Goal: Transaction & Acquisition: Purchase product/service

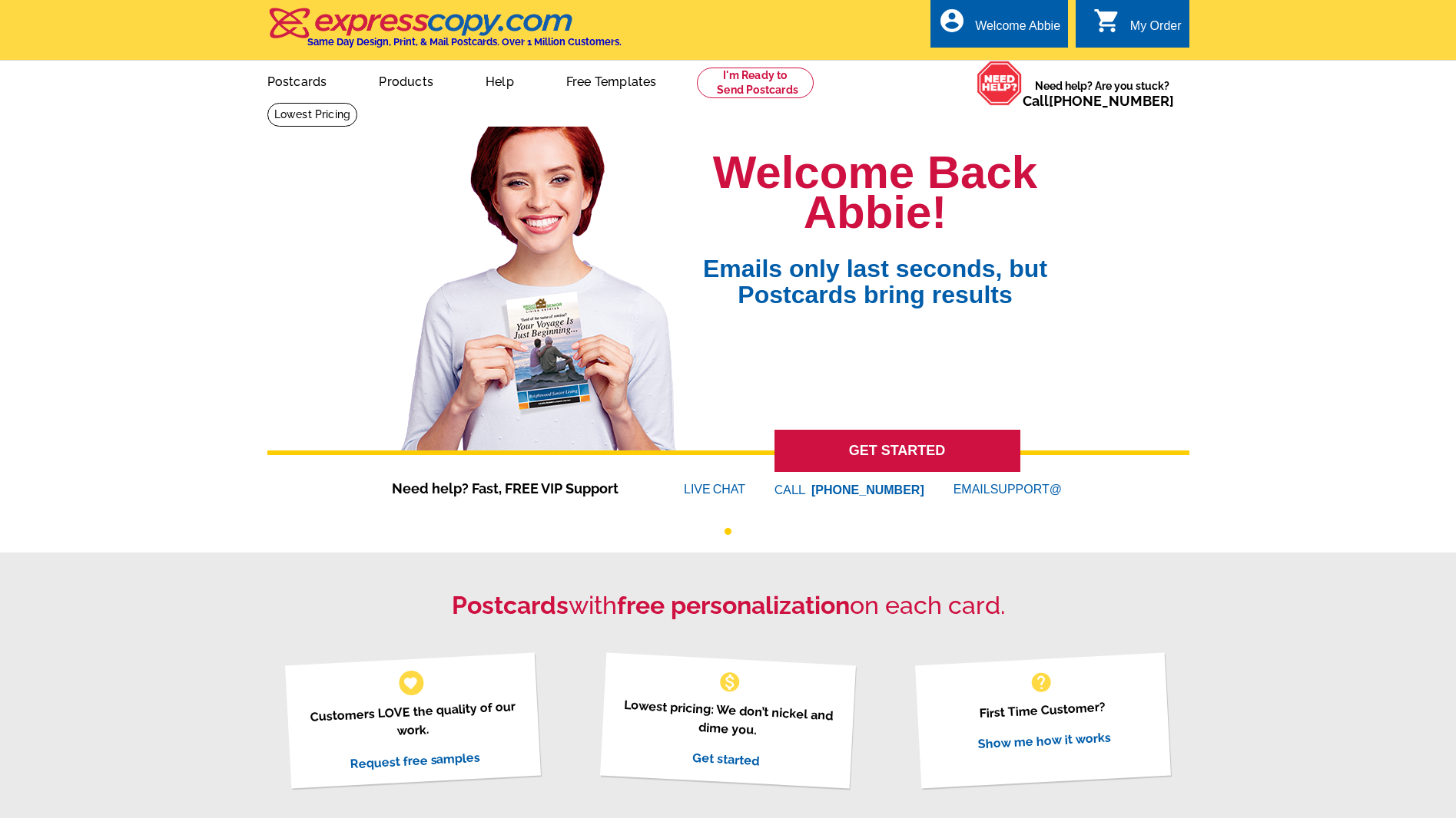
click at [1126, 28] on link "0 shopping_cart My Order" at bounding box center [1137, 26] width 89 height 19
click at [1116, 25] on icon "shopping_cart" at bounding box center [1107, 21] width 28 height 28
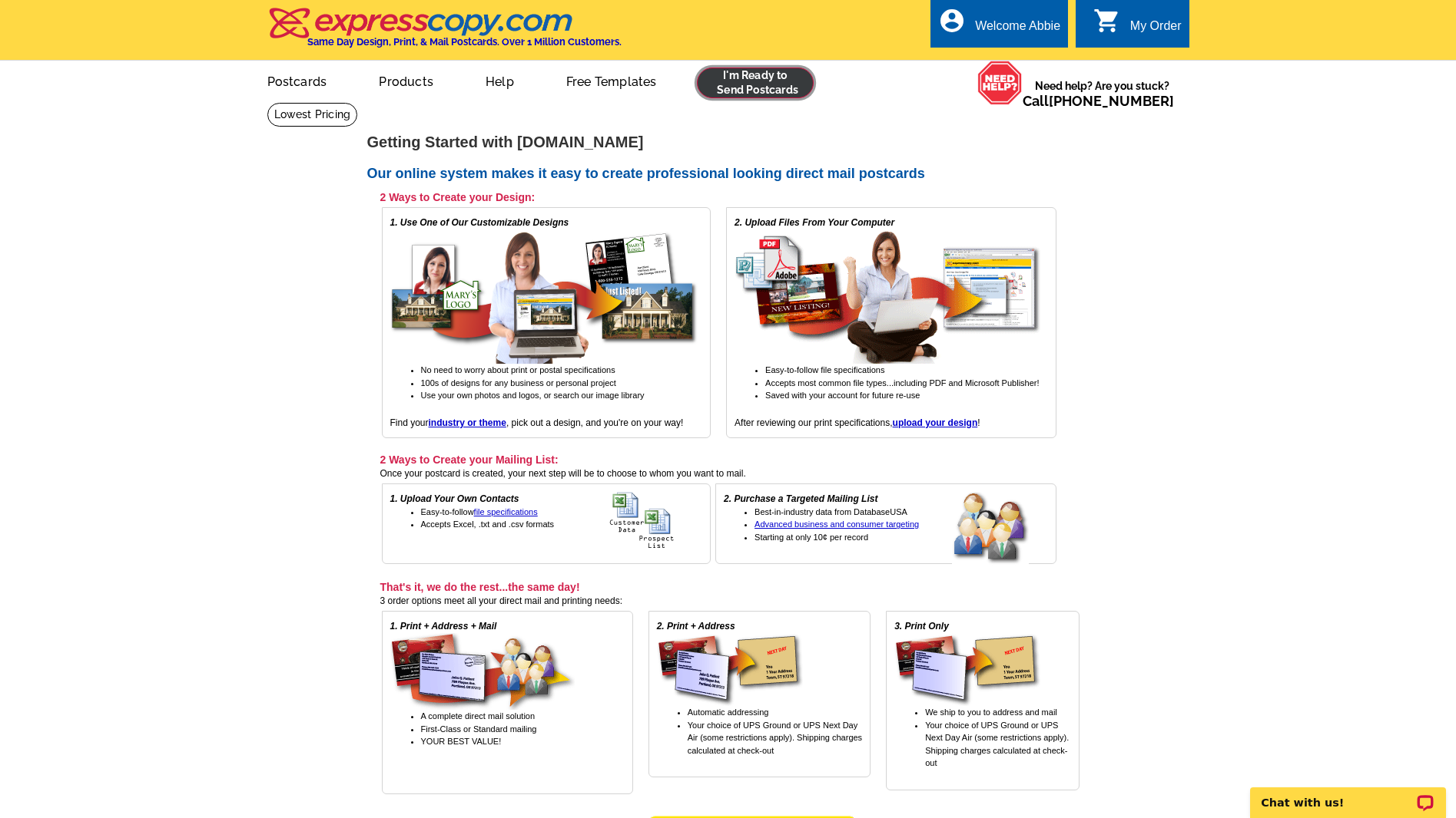
click at [738, 95] on link at bounding box center [755, 82] width 117 height 30
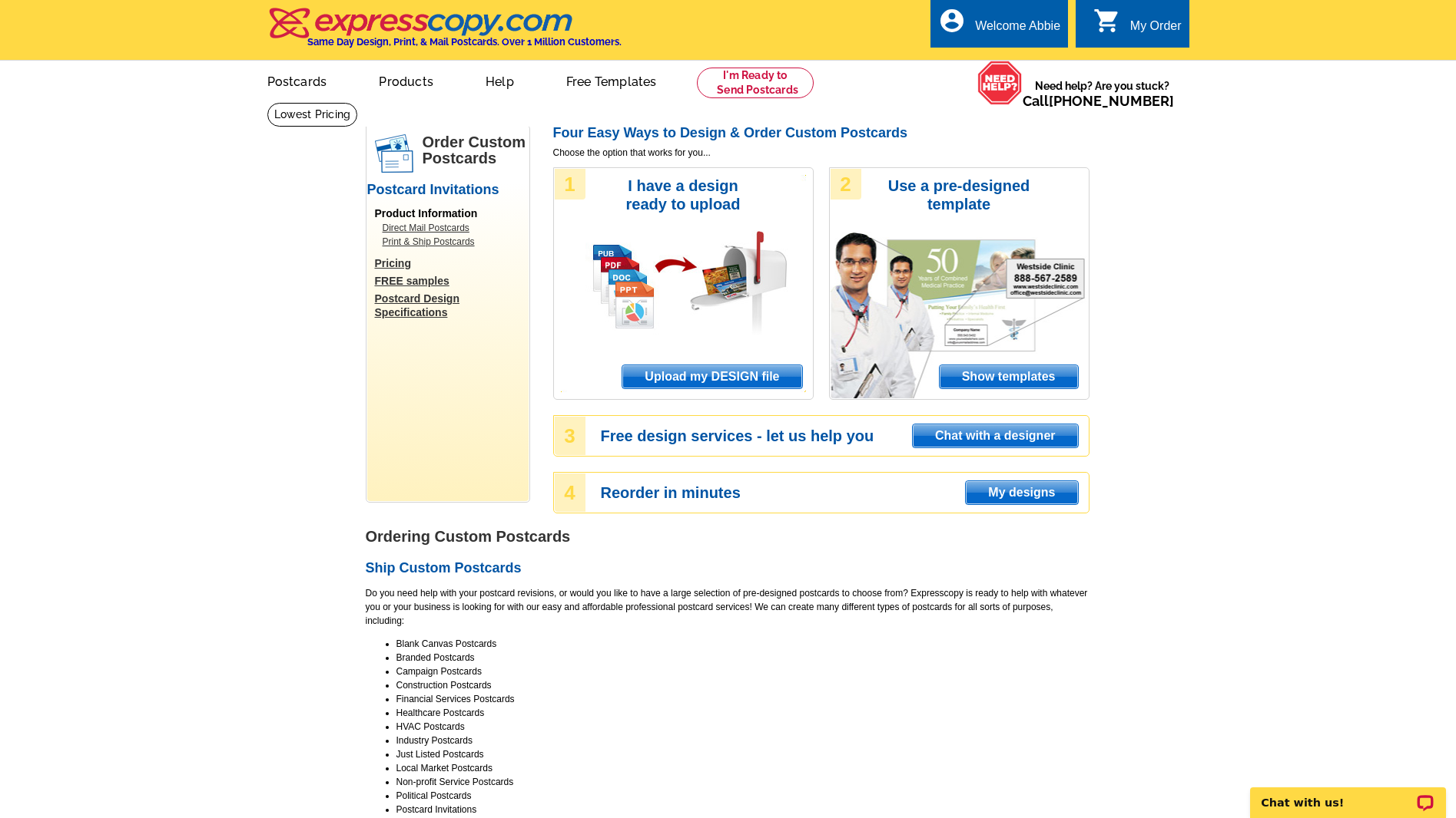
click at [717, 383] on span "Upload my DESIGN file" at bounding box center [712, 377] width 179 height 23
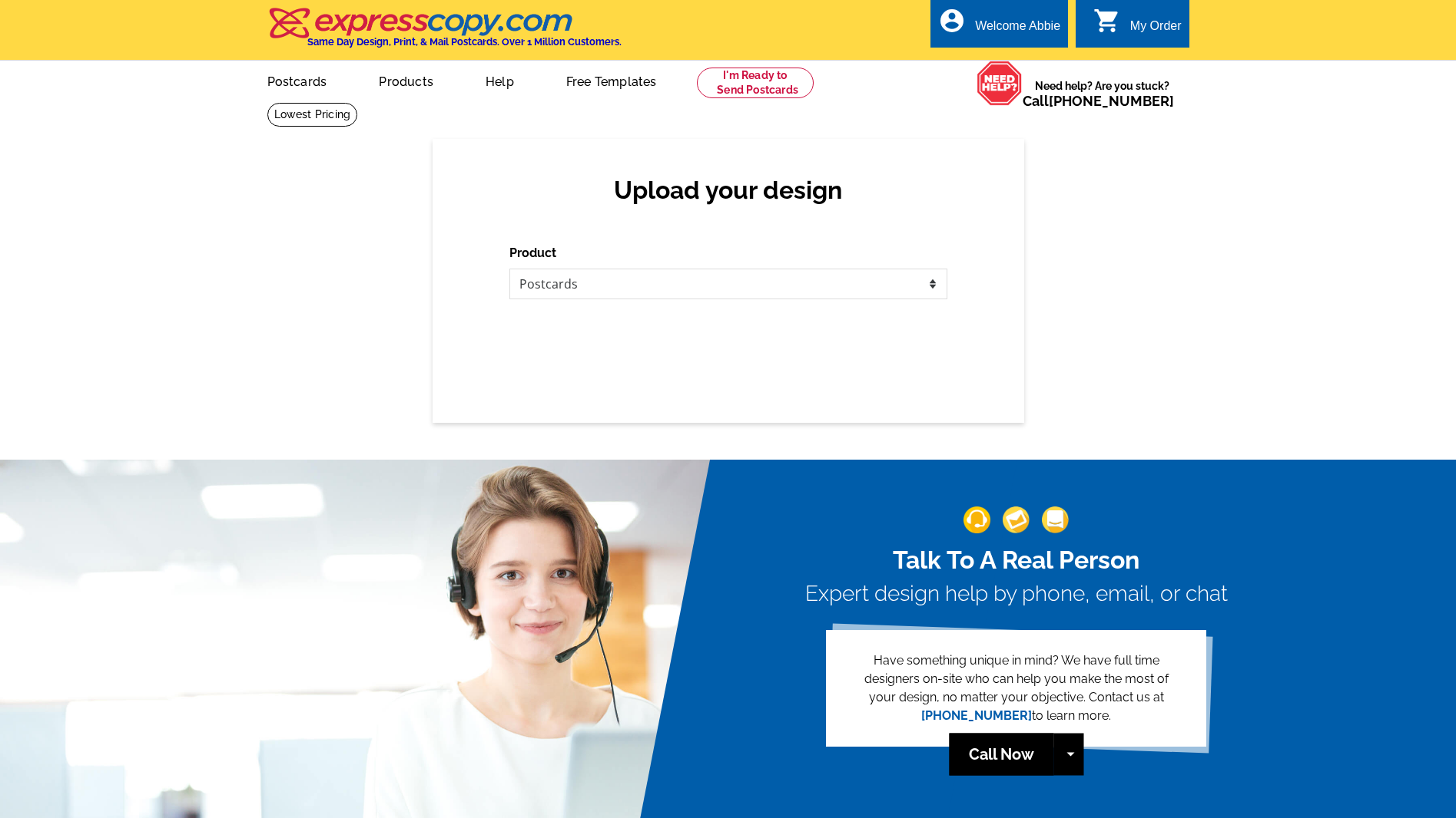
click at [304, 79] on link "Postcards" at bounding box center [297, 80] width 109 height 36
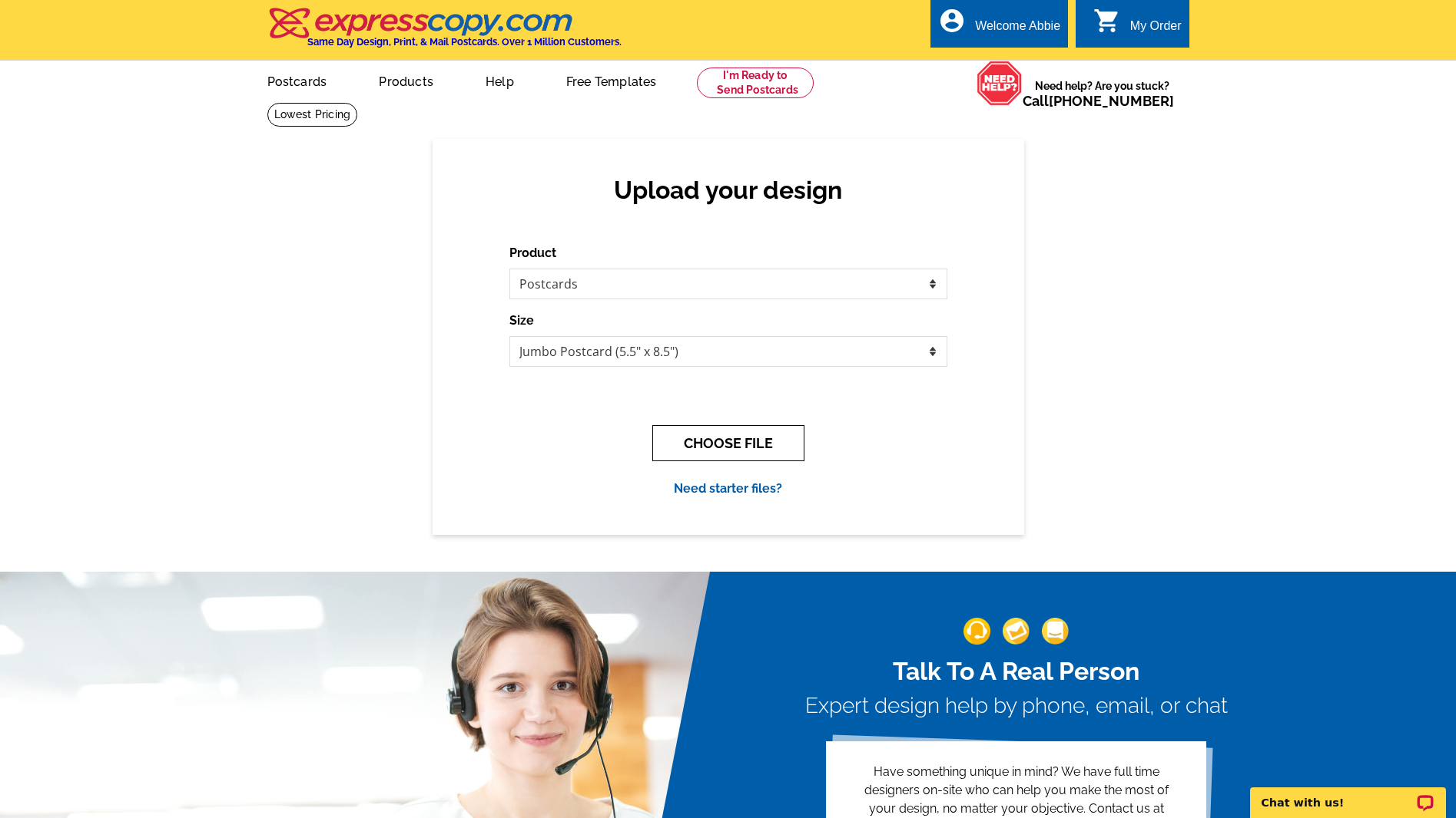
click at [708, 440] on button "CHOOSE FILE" at bounding box center [728, 443] width 152 height 36
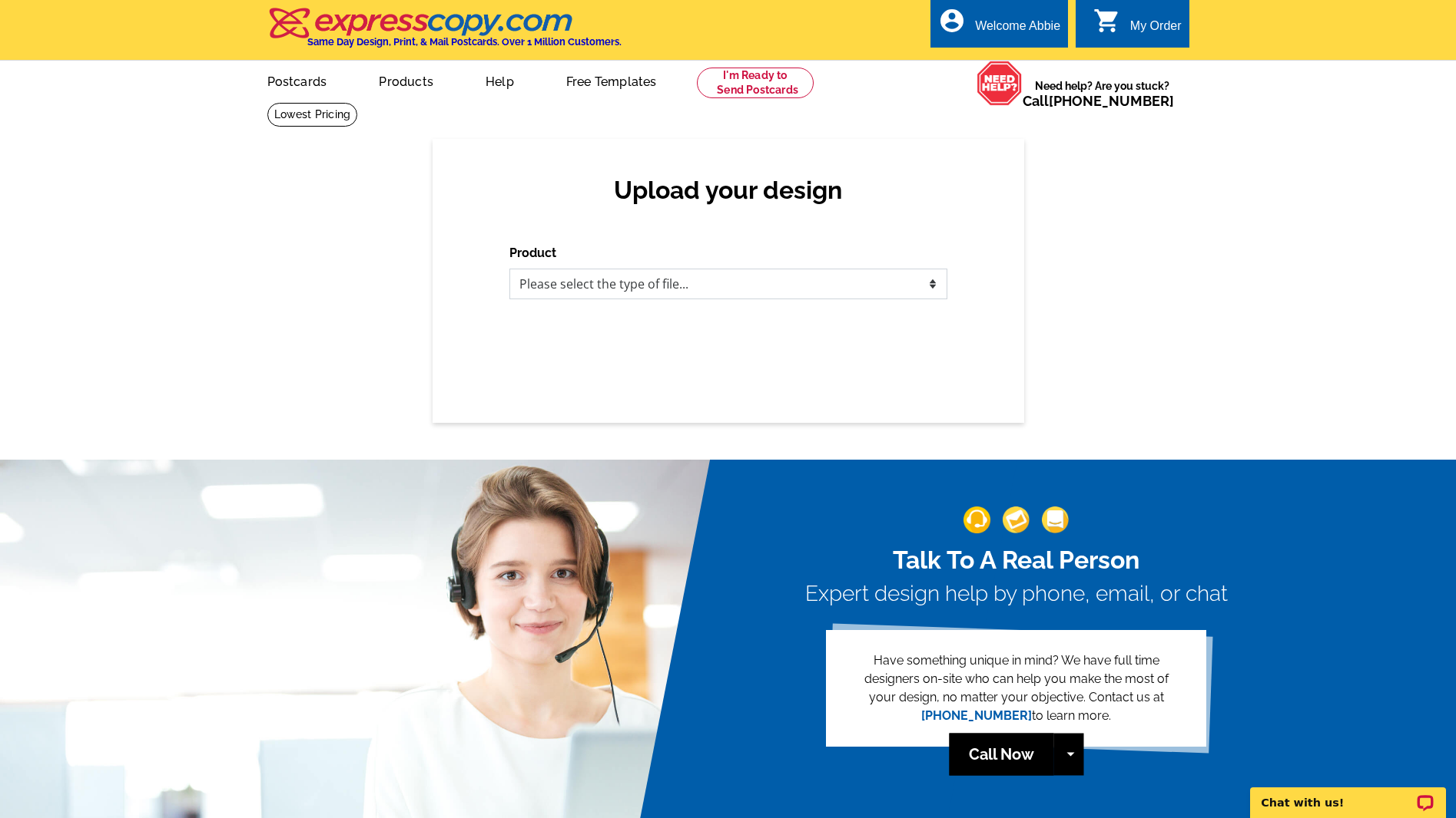
click at [773, 295] on select "Please select the type of file... Postcards Business Cards Letters and flyers G…" at bounding box center [728, 284] width 438 height 30
select select "1"
click at [510, 268] on select "Please select the type of file... Postcards Business Cards Letters and flyers G…" at bounding box center [728, 284] width 438 height 30
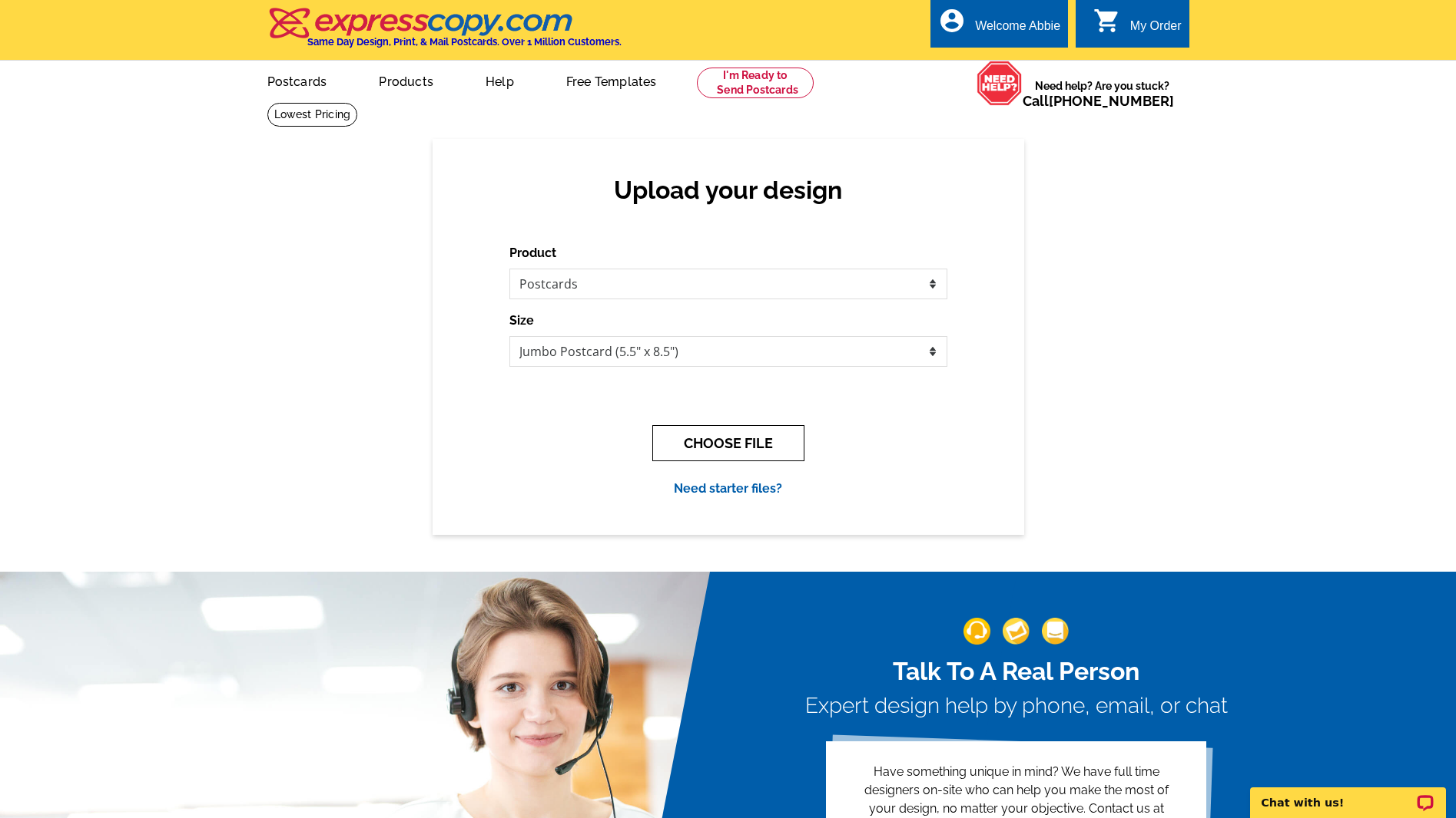
click at [745, 442] on button "CHOOSE FILE" at bounding box center [728, 443] width 152 height 36
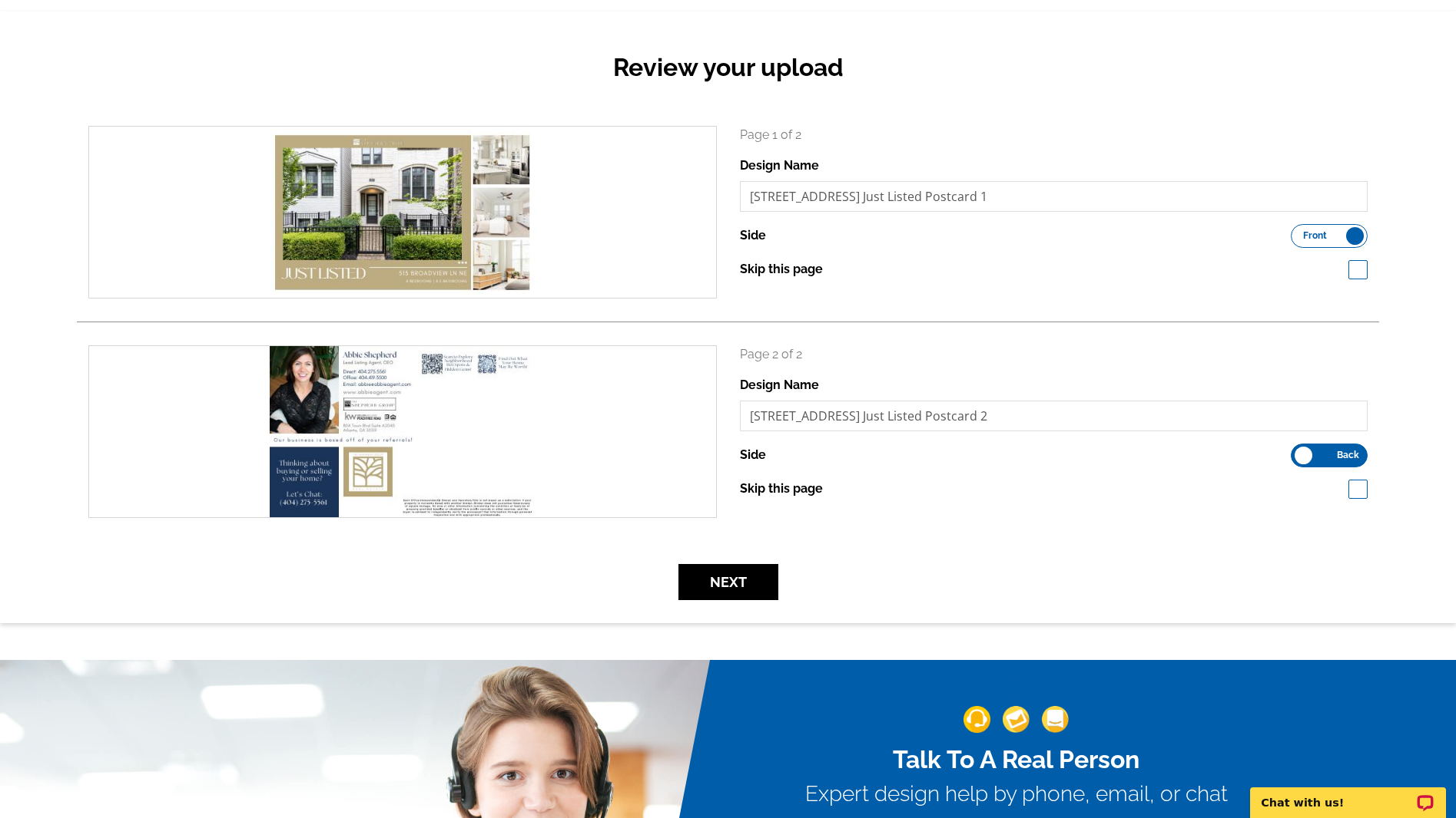
scroll to position [151, 0]
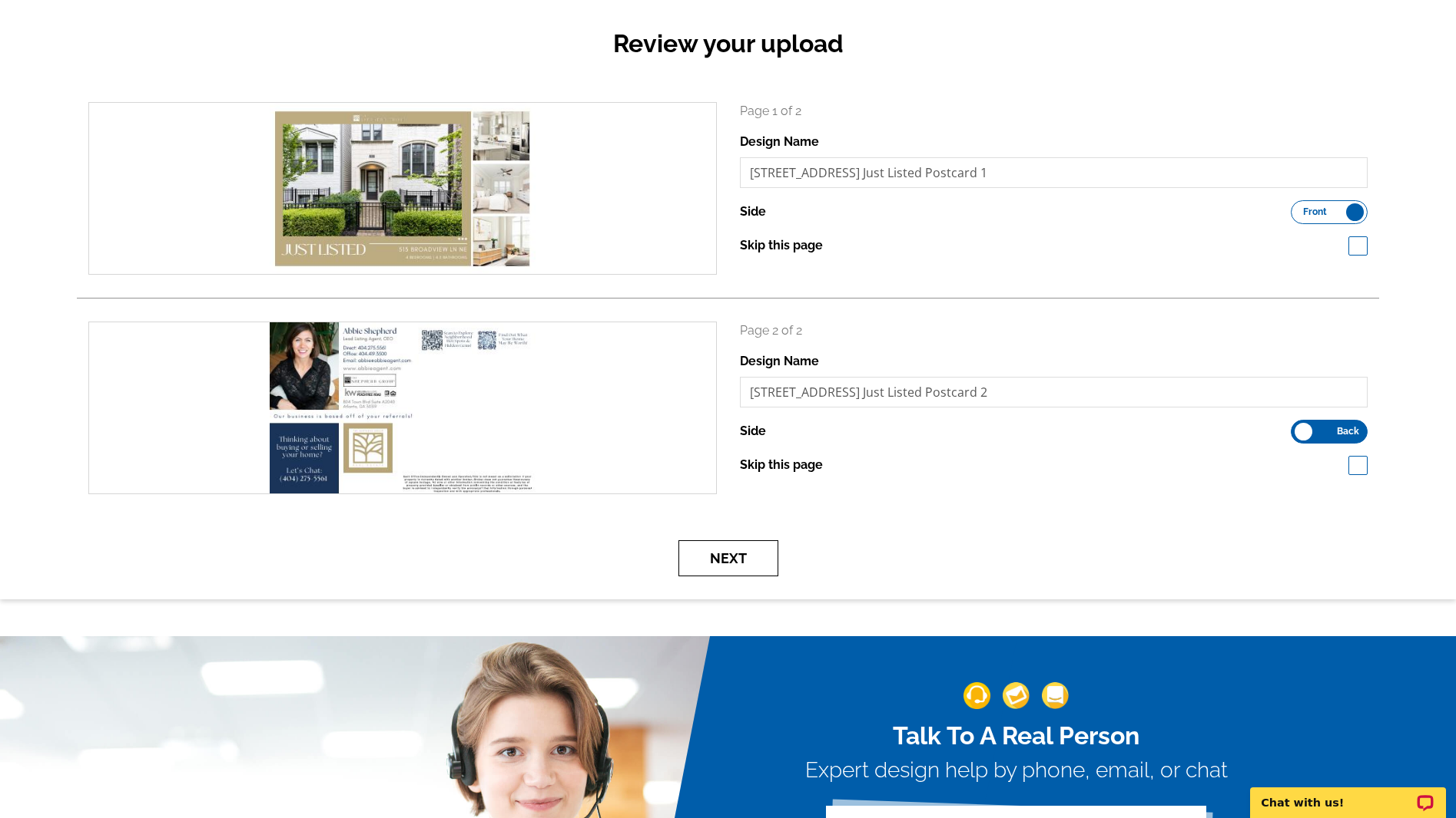
click at [724, 565] on button "Next" at bounding box center [728, 558] width 100 height 36
